Goal: Task Accomplishment & Management: Complete application form

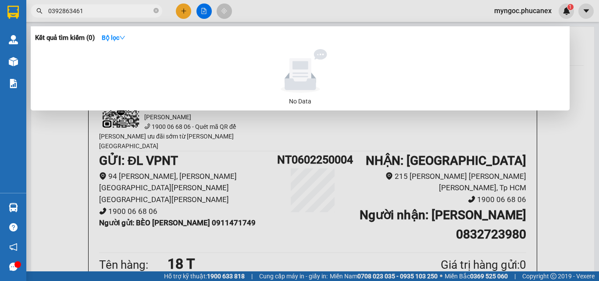
drag, startPoint x: 93, startPoint y: 12, endPoint x: 46, endPoint y: 12, distance: 46.1
click at [50, 10] on input "0392863461" at bounding box center [100, 11] width 104 height 10
click at [92, 11] on input "0392863461" at bounding box center [100, 11] width 104 height 10
drag, startPoint x: 84, startPoint y: 12, endPoint x: 46, endPoint y: 13, distance: 37.7
click at [46, 13] on span "0392863461" at bounding box center [97, 10] width 132 height 13
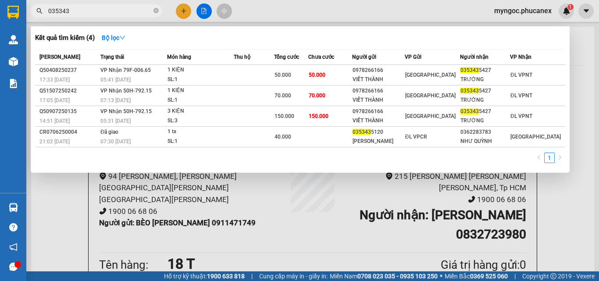
type input "035343"
click at [155, 10] on icon "close-circle" at bounding box center [156, 10] width 5 height 5
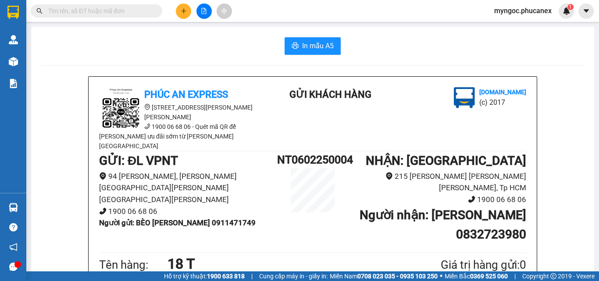
click at [114, 16] on span at bounding box center [97, 10] width 132 height 13
click at [115, 14] on input "text" at bounding box center [100, 11] width 104 height 10
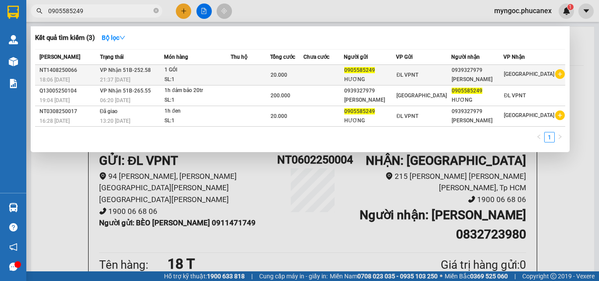
type input "0905585249"
click at [497, 84] on div "[PERSON_NAME]" at bounding box center [477, 79] width 51 height 9
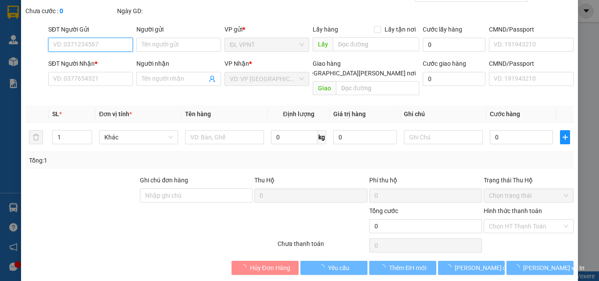
scroll to position [45, 0]
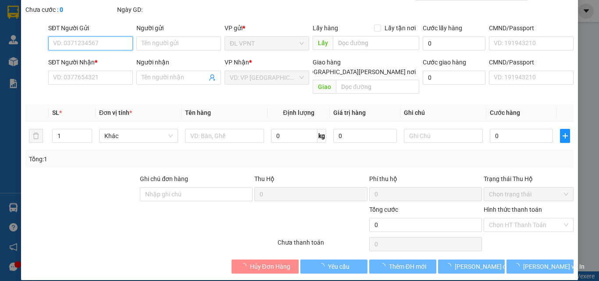
type input "0905585249"
type input "HƯƠNG"
type input "0939327979"
type input "[PERSON_NAME]"
type input "20.000"
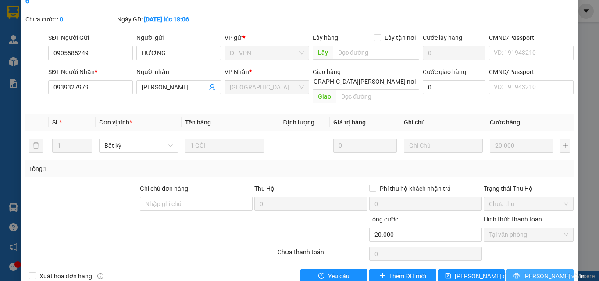
click at [532, 272] on span "[PERSON_NAME] và In" at bounding box center [553, 277] width 61 height 10
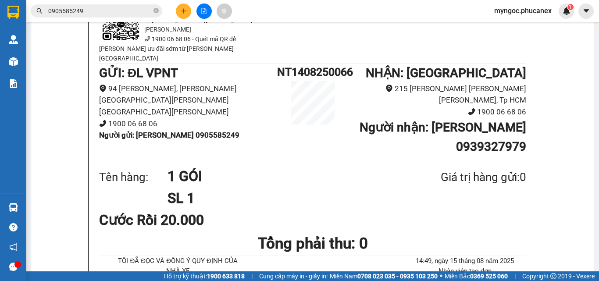
scroll to position [44, 0]
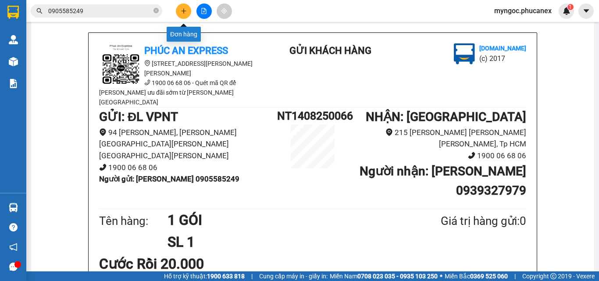
click at [183, 11] on icon "plus" at bounding box center [184, 11] width 6 height 6
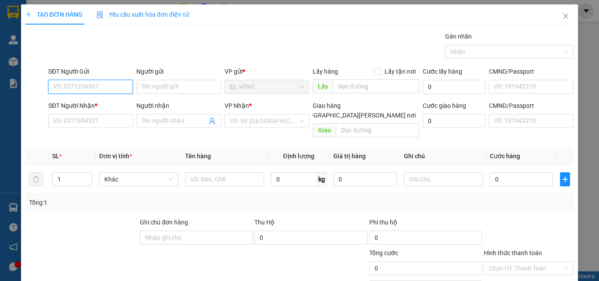
paste input "988443266"
click at [53, 85] on input "988443266" at bounding box center [90, 87] width 85 height 14
type input "0988443266"
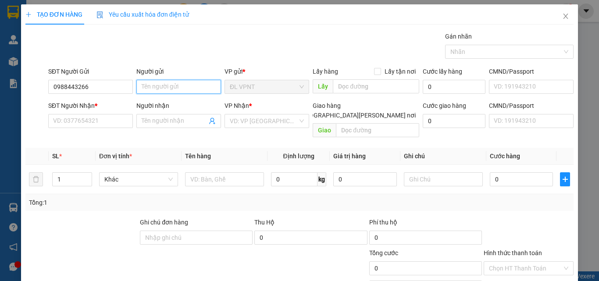
click at [188, 84] on input "Người gửi" at bounding box center [178, 87] width 85 height 14
paste input "[PERSON_NAME]"
type input "[PERSON_NAME]"
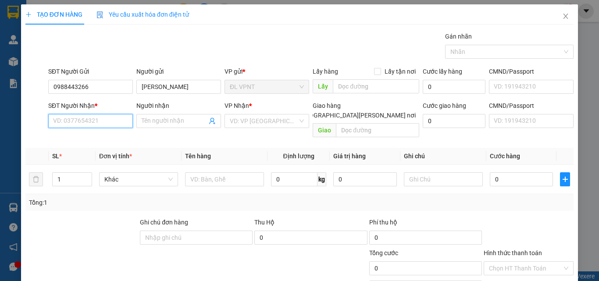
click at [62, 117] on input "SĐT Người Nhận *" at bounding box center [90, 121] width 85 height 14
paste input "0767670009"
type input "0767670009"
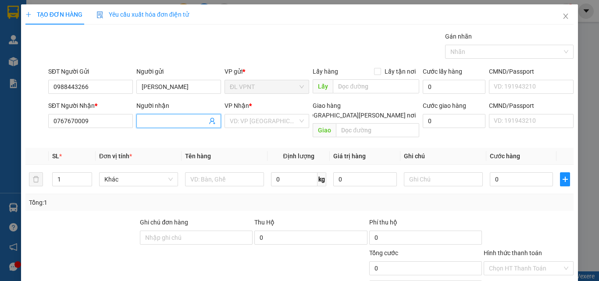
click at [147, 117] on input "Người nhận" at bounding box center [174, 121] width 65 height 10
type input "PHONG"
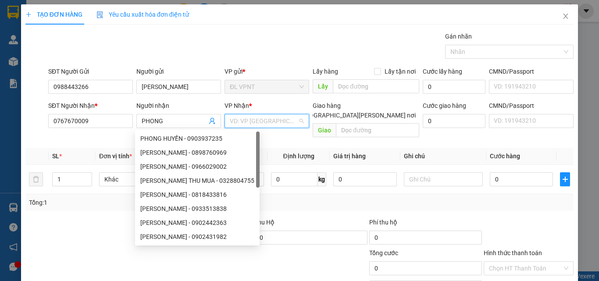
click at [286, 120] on input "search" at bounding box center [264, 120] width 68 height 13
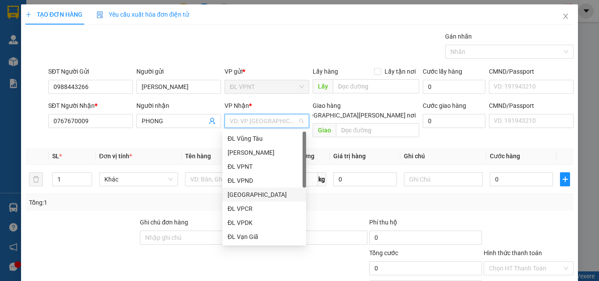
click at [248, 196] on div "[GEOGRAPHIC_DATA]" at bounding box center [264, 195] width 73 height 10
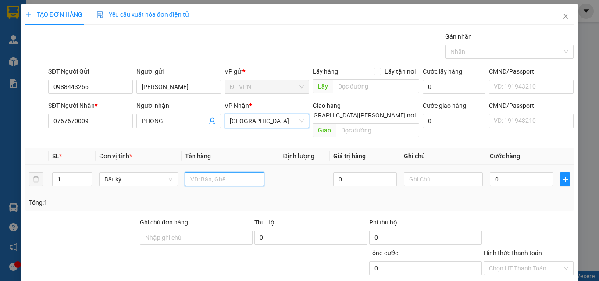
click at [241, 172] on input "text" at bounding box center [224, 179] width 79 height 14
paste input "Q51308250351"
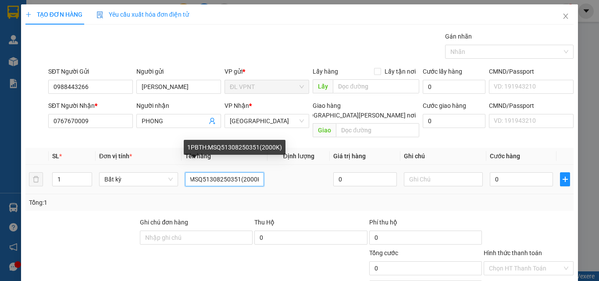
click at [253, 172] on input "1PBTH:MSQ51308250351(2000K)" at bounding box center [224, 179] width 79 height 14
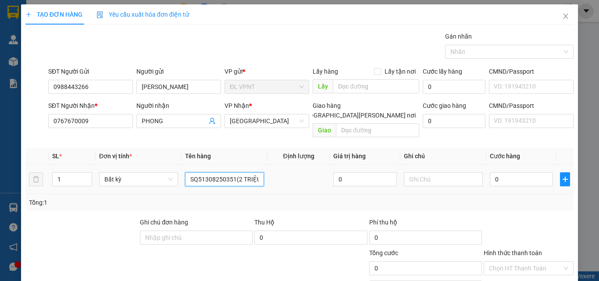
scroll to position [0, 26]
type input "1PBTH:MSQ51308250351(2 TRIỆU))"
click at [424, 172] on input "text" at bounding box center [443, 179] width 79 height 14
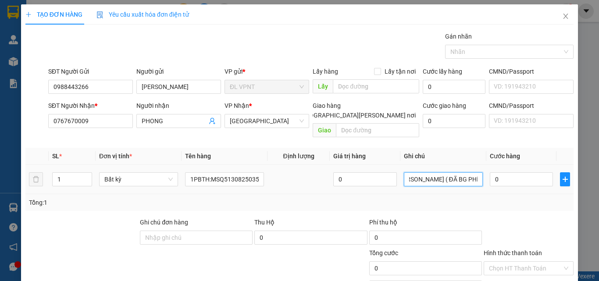
scroll to position [0, 14]
type input "[PERSON_NAME] ( ĐÃ BG PHÍ TH)"
click at [520, 172] on input "0" at bounding box center [521, 179] width 63 height 14
type input "2"
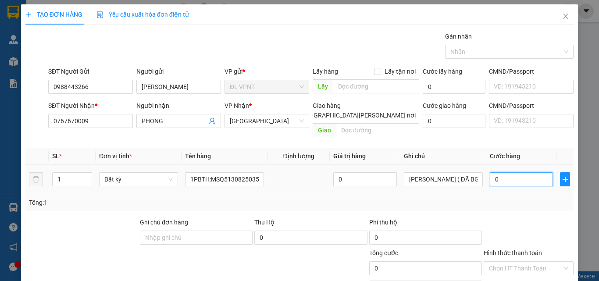
type input "2"
type input "20"
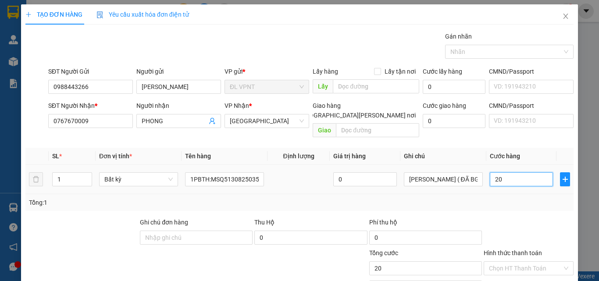
type input "200"
type input "2.000"
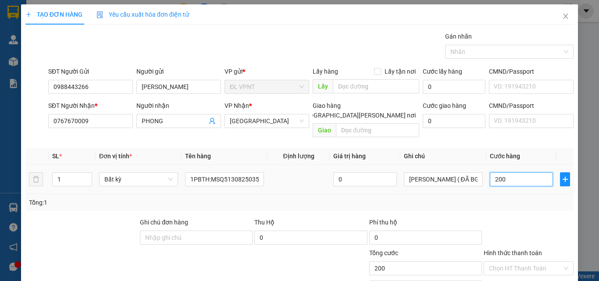
type input "2.000"
type input "20.000"
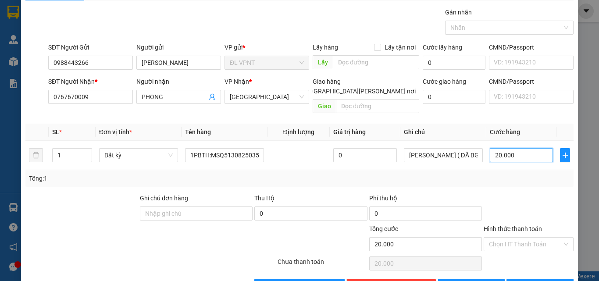
scroll to position [43, 0]
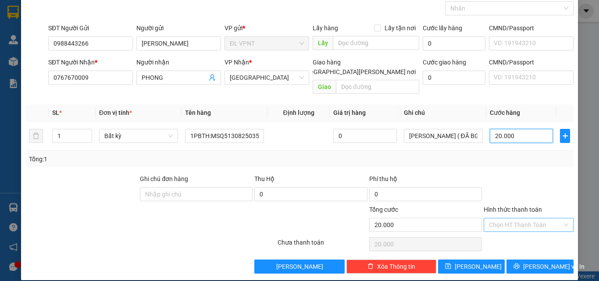
type input "20.000"
drag, startPoint x: 543, startPoint y: 214, endPoint x: 539, endPoint y: 211, distance: 5.4
click at [544, 218] on input "Hình thức thanh toán" at bounding box center [525, 224] width 73 height 13
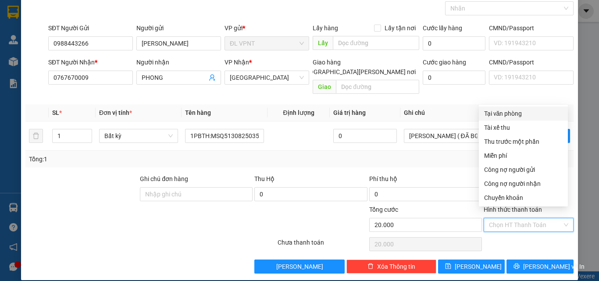
click at [518, 110] on div "Tại văn phòng" at bounding box center [523, 114] width 79 height 10
type input "0"
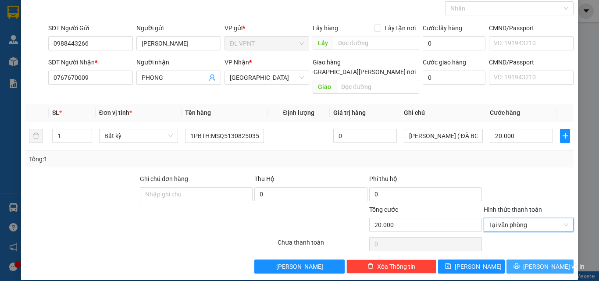
click at [533, 262] on span "[PERSON_NAME] và In" at bounding box center [553, 267] width 61 height 10
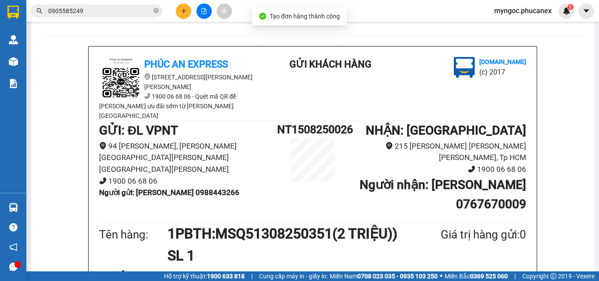
scroll to position [44, 0]
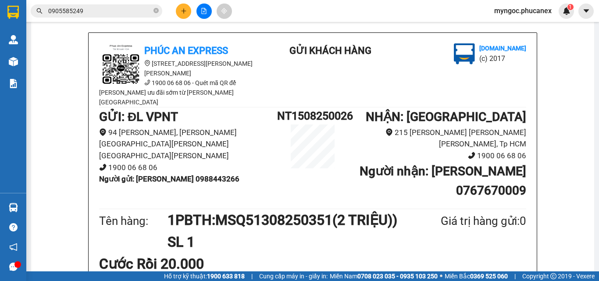
click at [114, 12] on input "0905585249" at bounding box center [100, 11] width 104 height 10
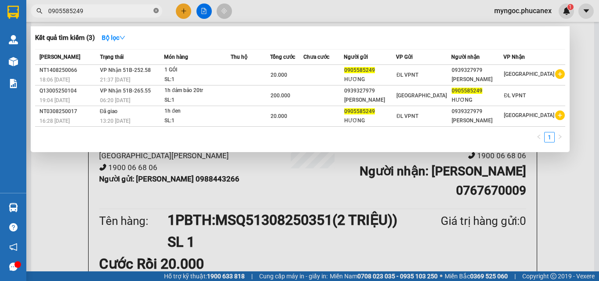
click at [157, 12] on icon "close-circle" at bounding box center [156, 10] width 5 height 5
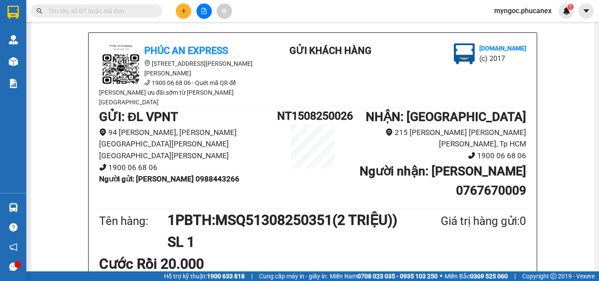
click at [121, 14] on input "text" at bounding box center [100, 11] width 104 height 10
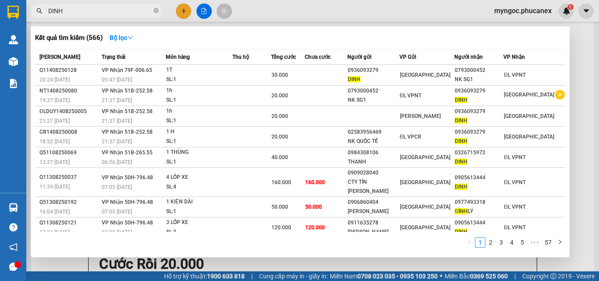
type input "DINH"
click at [185, 4] on div at bounding box center [299, 140] width 599 height 281
click at [155, 11] on icon "close-circle" at bounding box center [156, 10] width 5 height 5
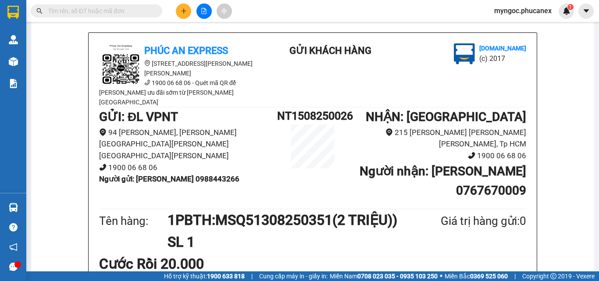
click at [141, 11] on input "text" at bounding box center [100, 11] width 104 height 10
paste input "0889473333"
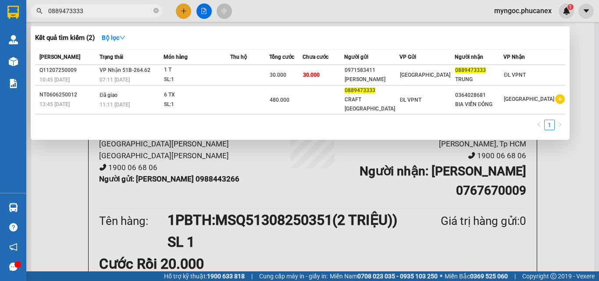
type input "0889473333"
drag, startPoint x: 157, startPoint y: 11, endPoint x: 133, endPoint y: 11, distance: 23.7
click at [156, 11] on icon "close-circle" at bounding box center [156, 10] width 5 height 5
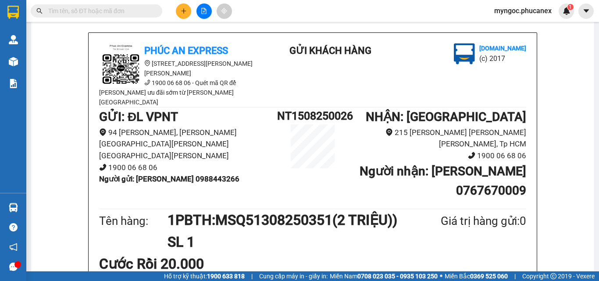
click at [133, 10] on input "text" at bounding box center [100, 11] width 104 height 10
paste input "Q51408250017"
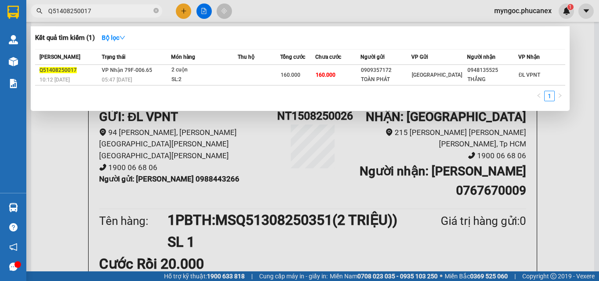
type input "Q51408250017"
click at [155, 10] on icon "close-circle" at bounding box center [156, 10] width 5 height 5
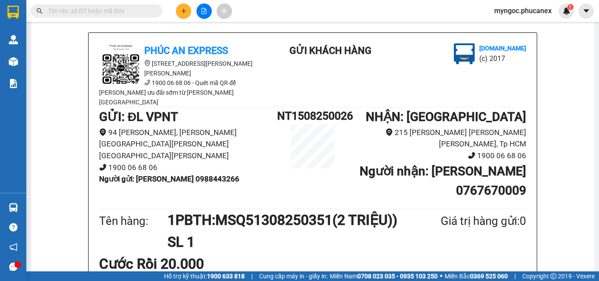
click at [127, 17] on span at bounding box center [97, 10] width 132 height 13
click at [127, 11] on input "text" at bounding box center [100, 11] width 104 height 10
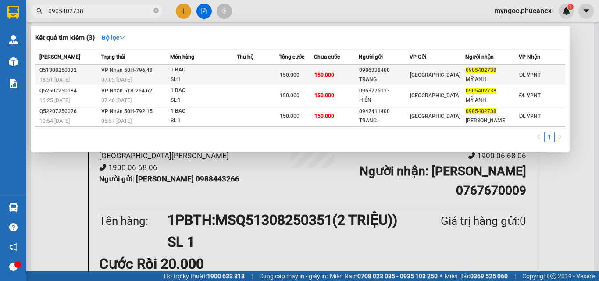
type input "0905402738"
click at [457, 72] on div "[GEOGRAPHIC_DATA]" at bounding box center [437, 75] width 55 height 10
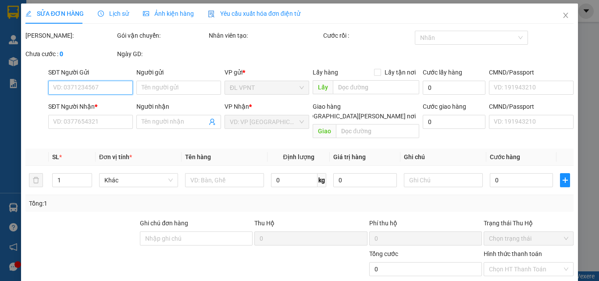
type input "0986338400"
type input "TRANG"
type input "0905402738"
type input "MỸ ANH"
type input "150.000"
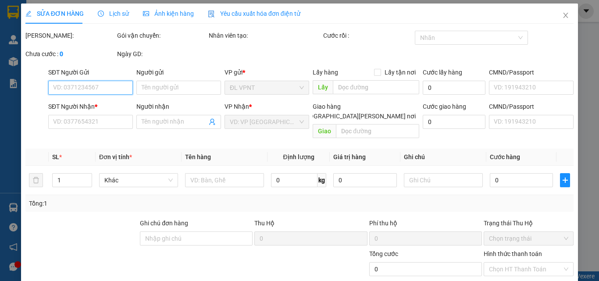
type input "150.000"
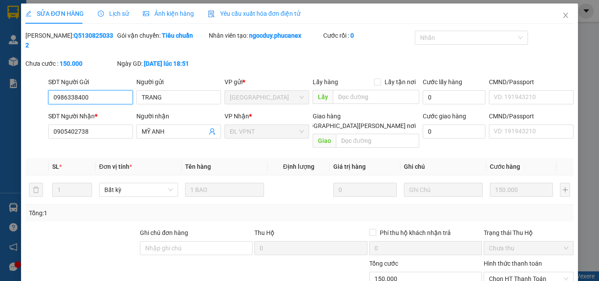
scroll to position [45, 0]
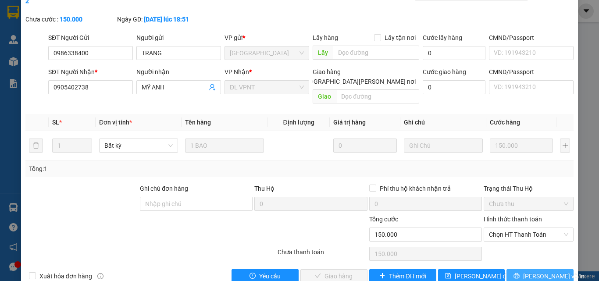
drag, startPoint x: 538, startPoint y: 257, endPoint x: 495, endPoint y: 234, distance: 49.3
click at [539, 272] on span "[PERSON_NAME] và In" at bounding box center [553, 277] width 61 height 10
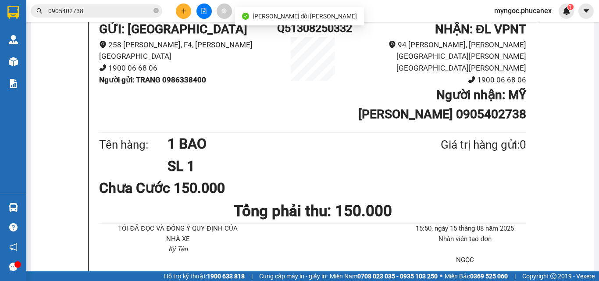
scroll to position [88, 0]
